Goal: Information Seeking & Learning: Understand process/instructions

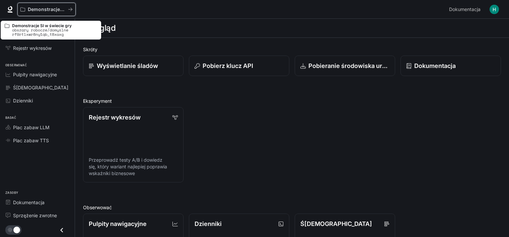
click at [41, 12] on button "Demonstracje SI w świecie gry" at bounding box center [46, 9] width 58 height 13
click at [74, 13] on button "Demonstracje SI w świecie gry" at bounding box center [46, 9] width 58 height 13
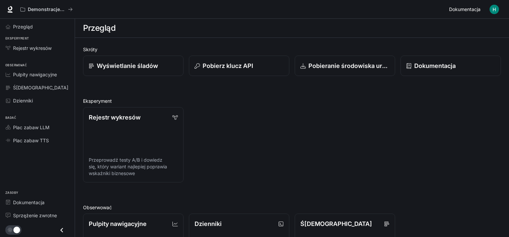
click at [482, 7] on link "Dokumentacja Dokumentacja" at bounding box center [465, 9] width 38 height 13
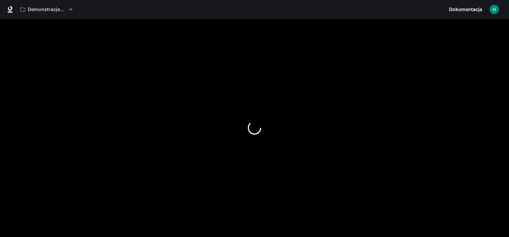
click at [491, 8] on img "button" at bounding box center [493, 9] width 9 height 9
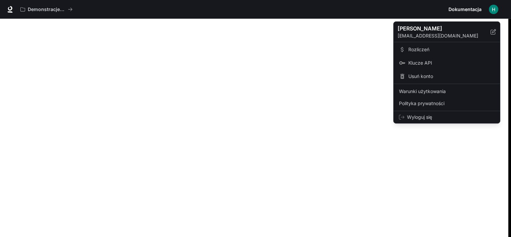
click at [239, 88] on div at bounding box center [255, 118] width 511 height 237
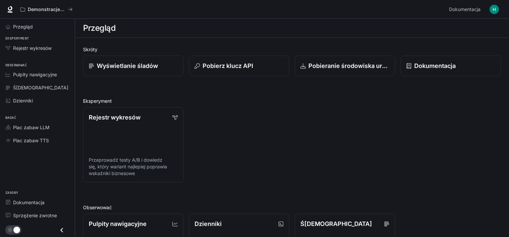
click at [103, 31] on h1 "Przegląd" at bounding box center [99, 27] width 32 height 13
click at [8, 13] on link at bounding box center [9, 9] width 9 height 9
